Goal: Use online tool/utility: Utilize a website feature to perform a specific function

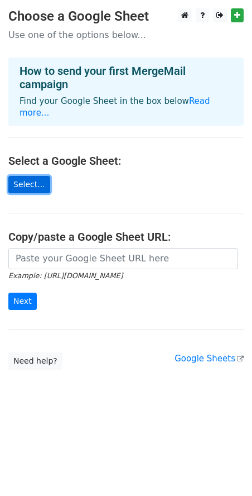
click at [40, 176] on link "Select..." at bounding box center [29, 184] width 42 height 17
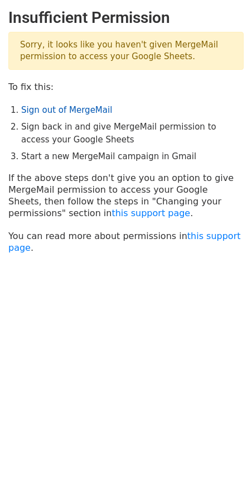
click at [90, 108] on link "Sign out of MergeMail" at bounding box center [66, 110] width 91 height 10
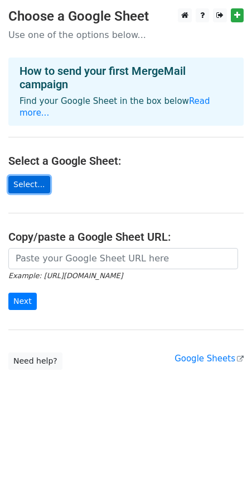
click at [31, 176] on link "Select..." at bounding box center [29, 184] width 42 height 17
